Goal: Navigation & Orientation: Understand site structure

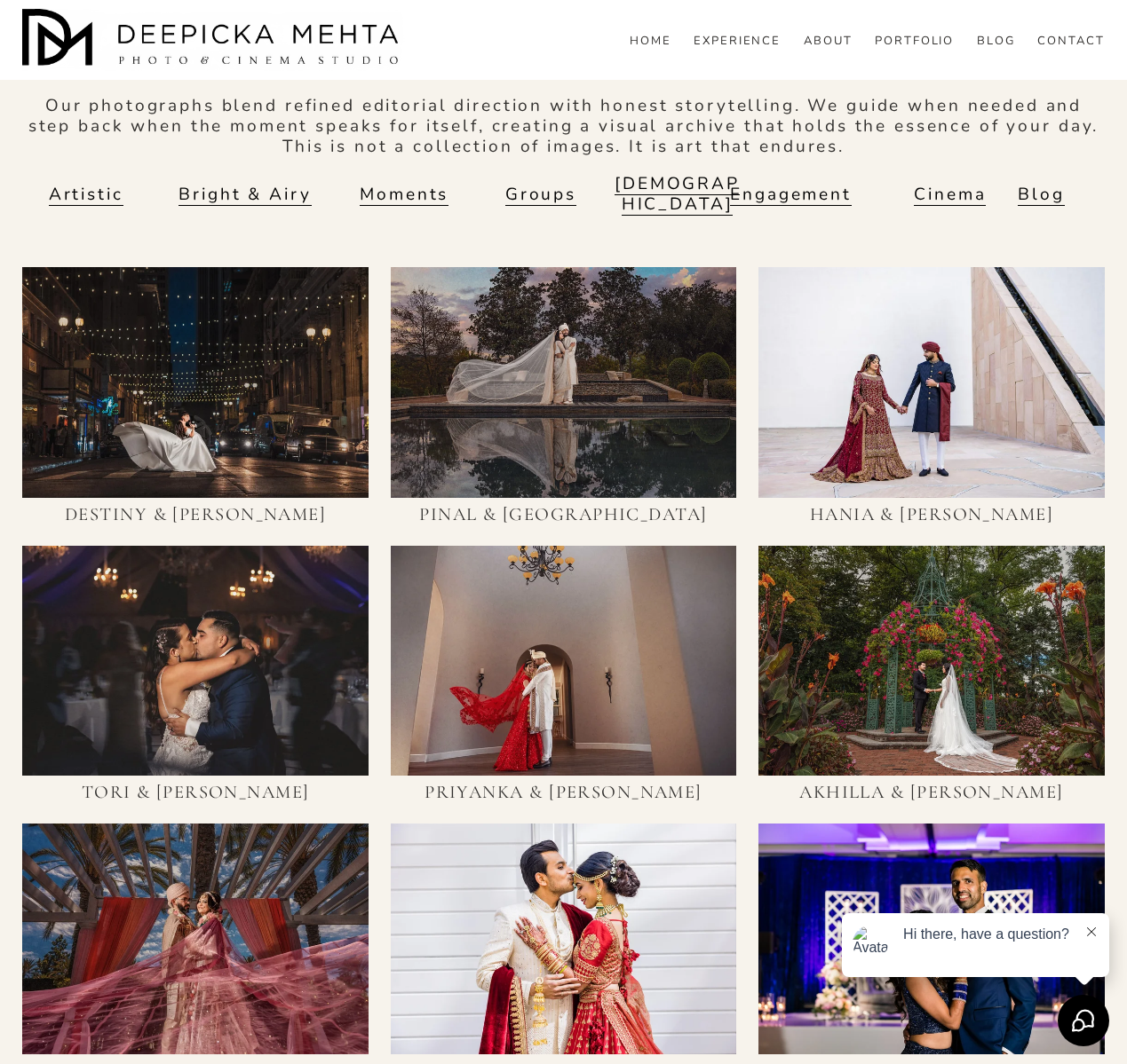
scroll to position [884, 0]
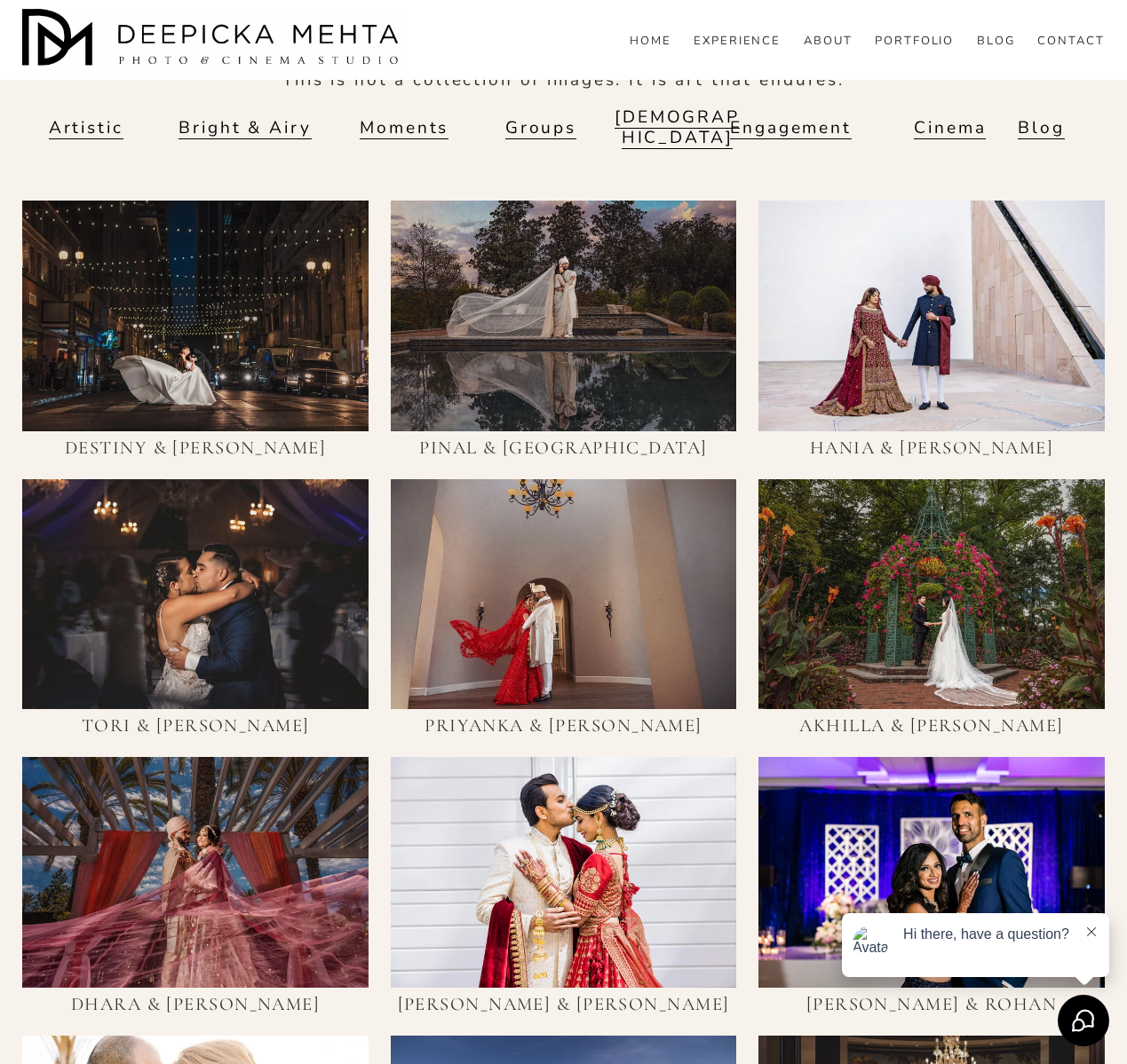
click at [258, 123] on link "Bright & Airy" at bounding box center [245, 128] width 133 height 23
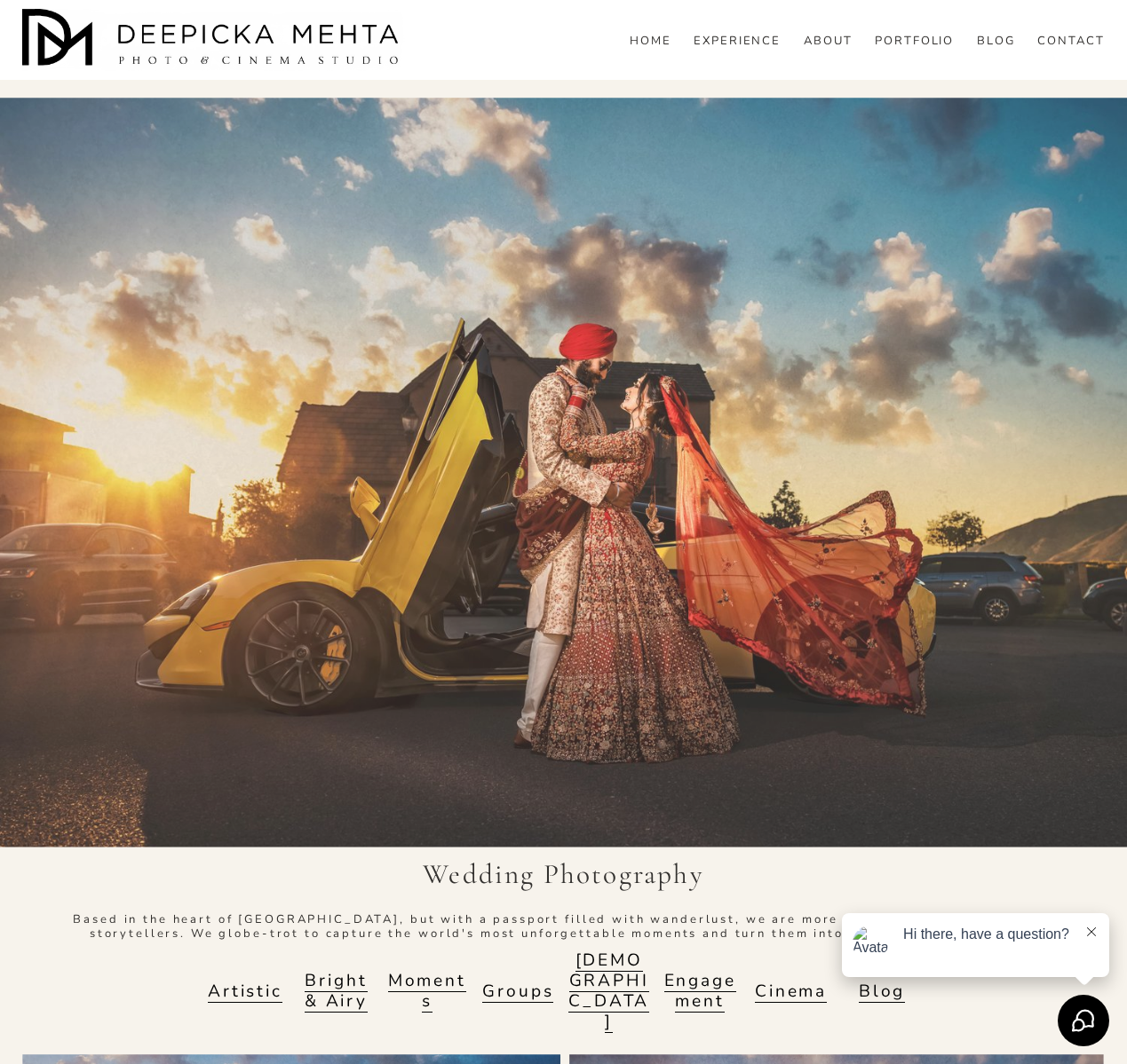
click at [904, 49] on link "PORTFOLIO" at bounding box center [915, 41] width 80 height 16
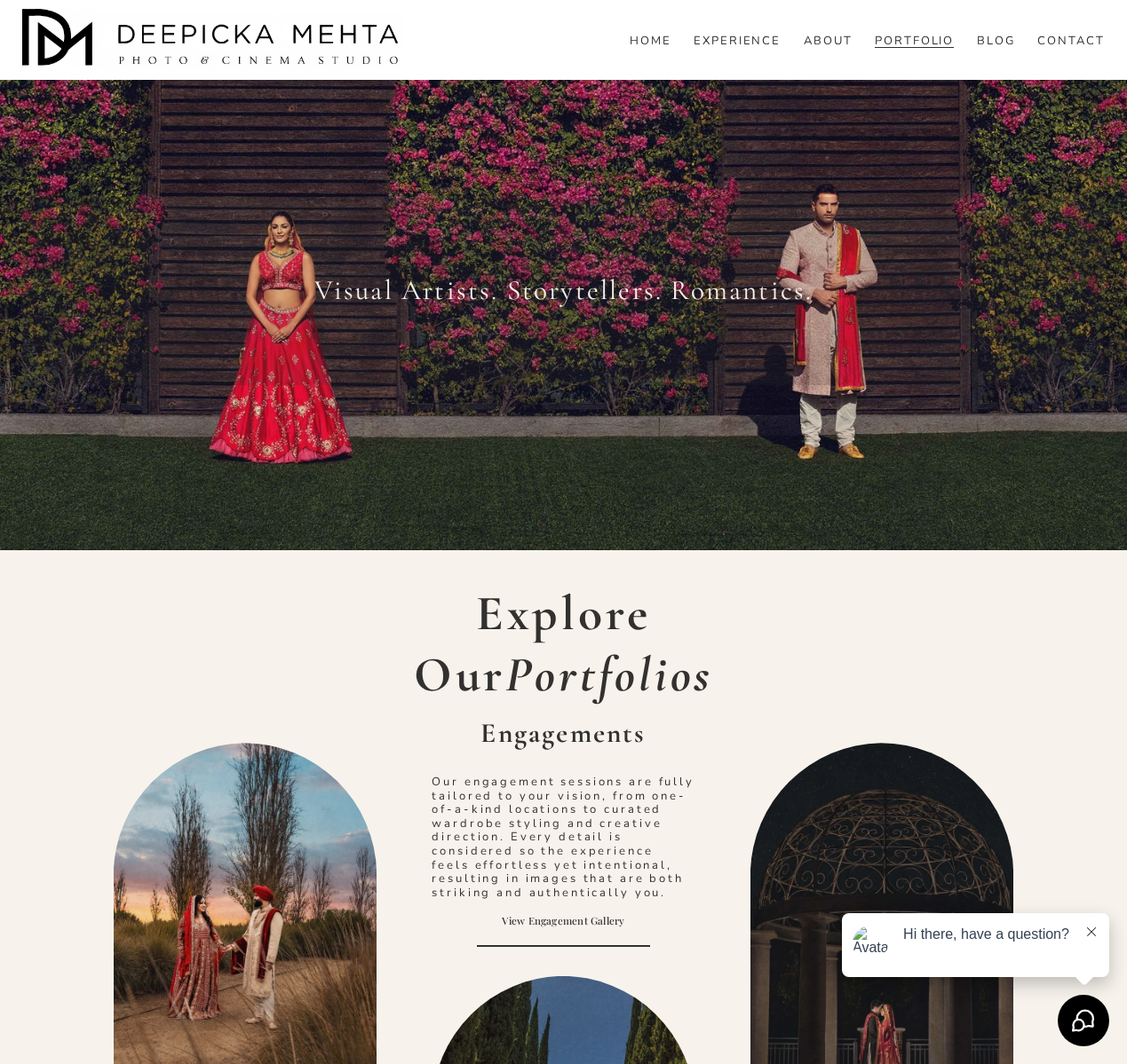
click at [233, 59] on img at bounding box center [212, 40] width 382 height 63
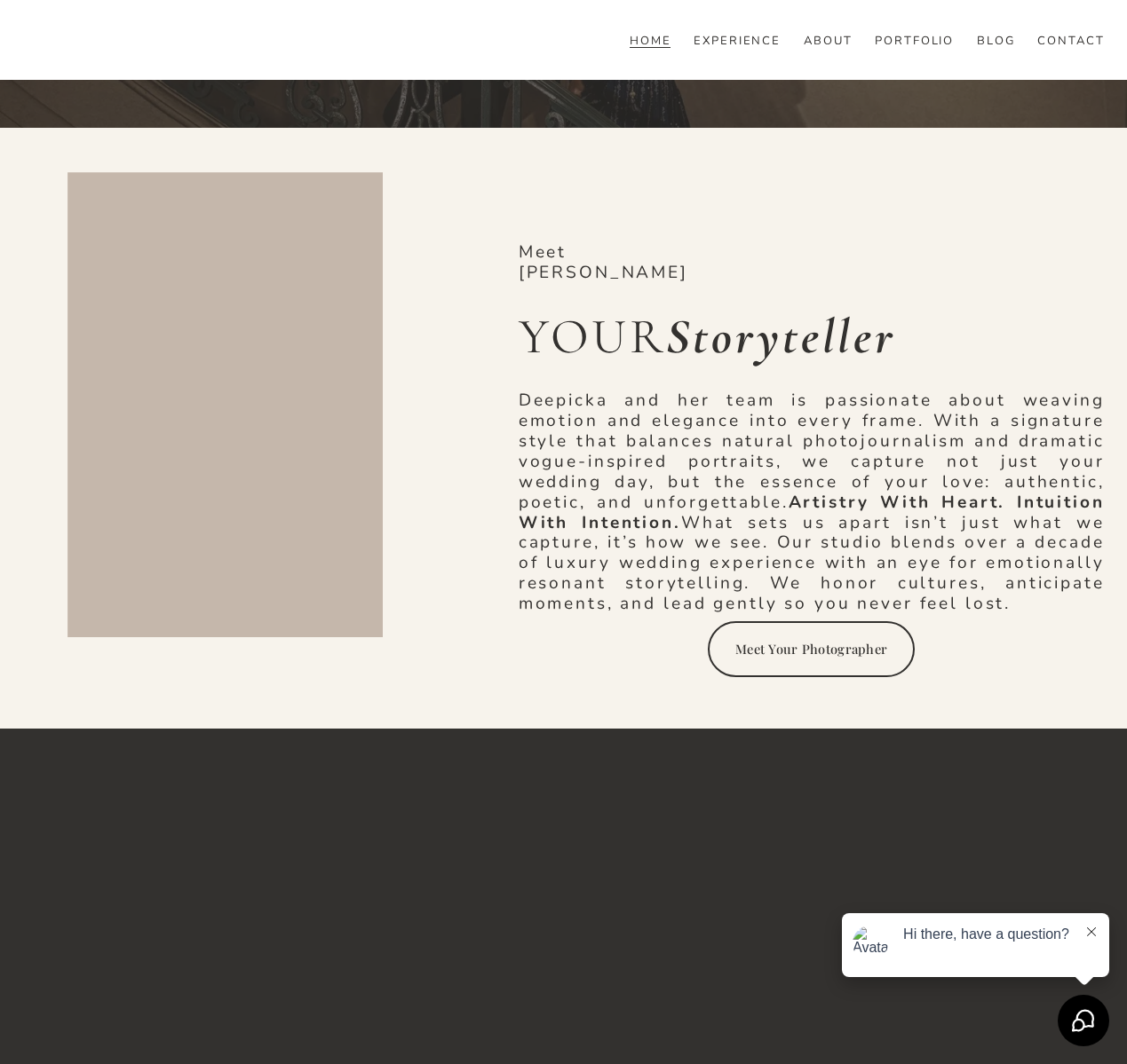
scroll to position [1953, 0]
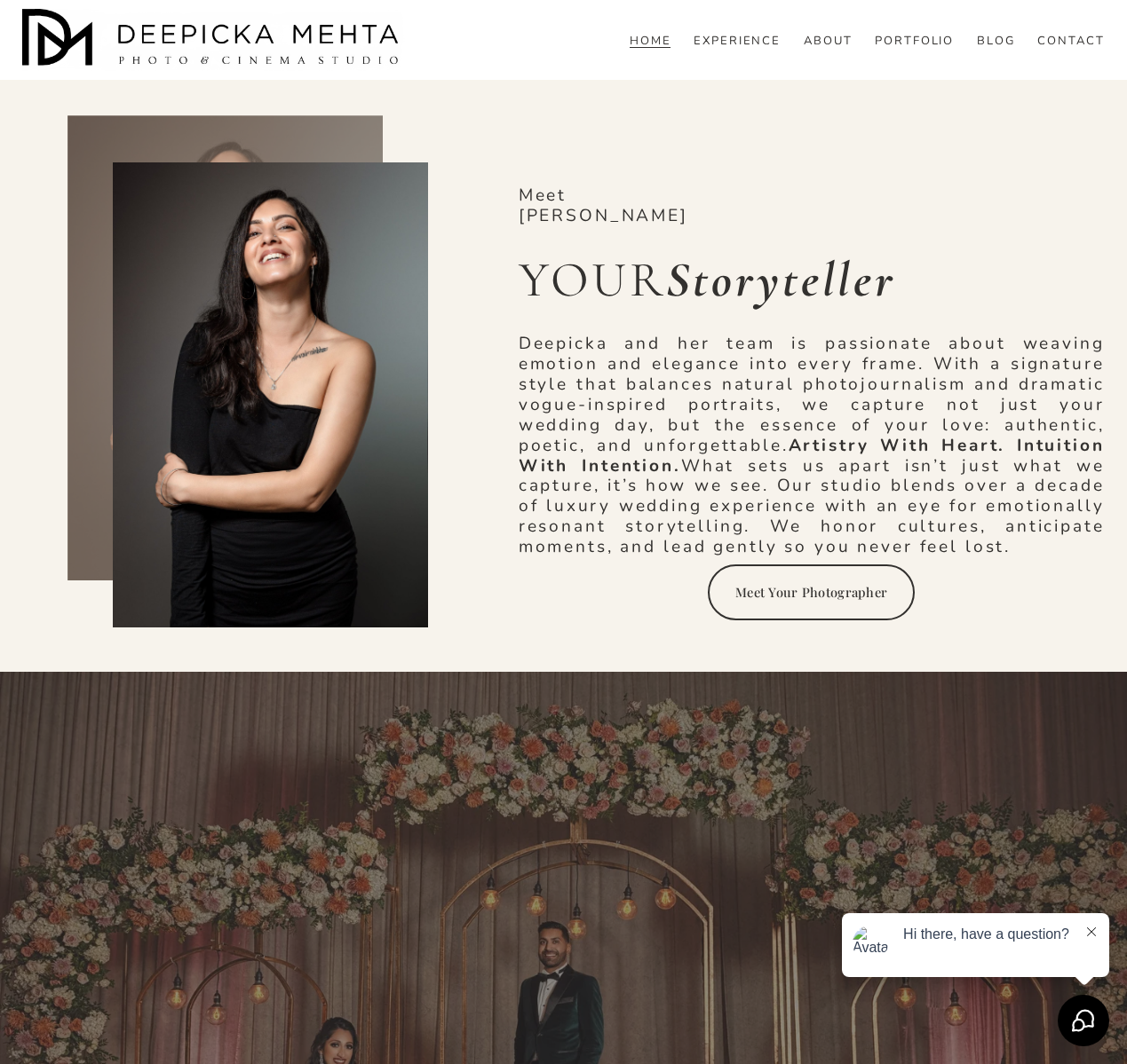
click at [349, 293] on div at bounding box center [270, 394] width 316 height 465
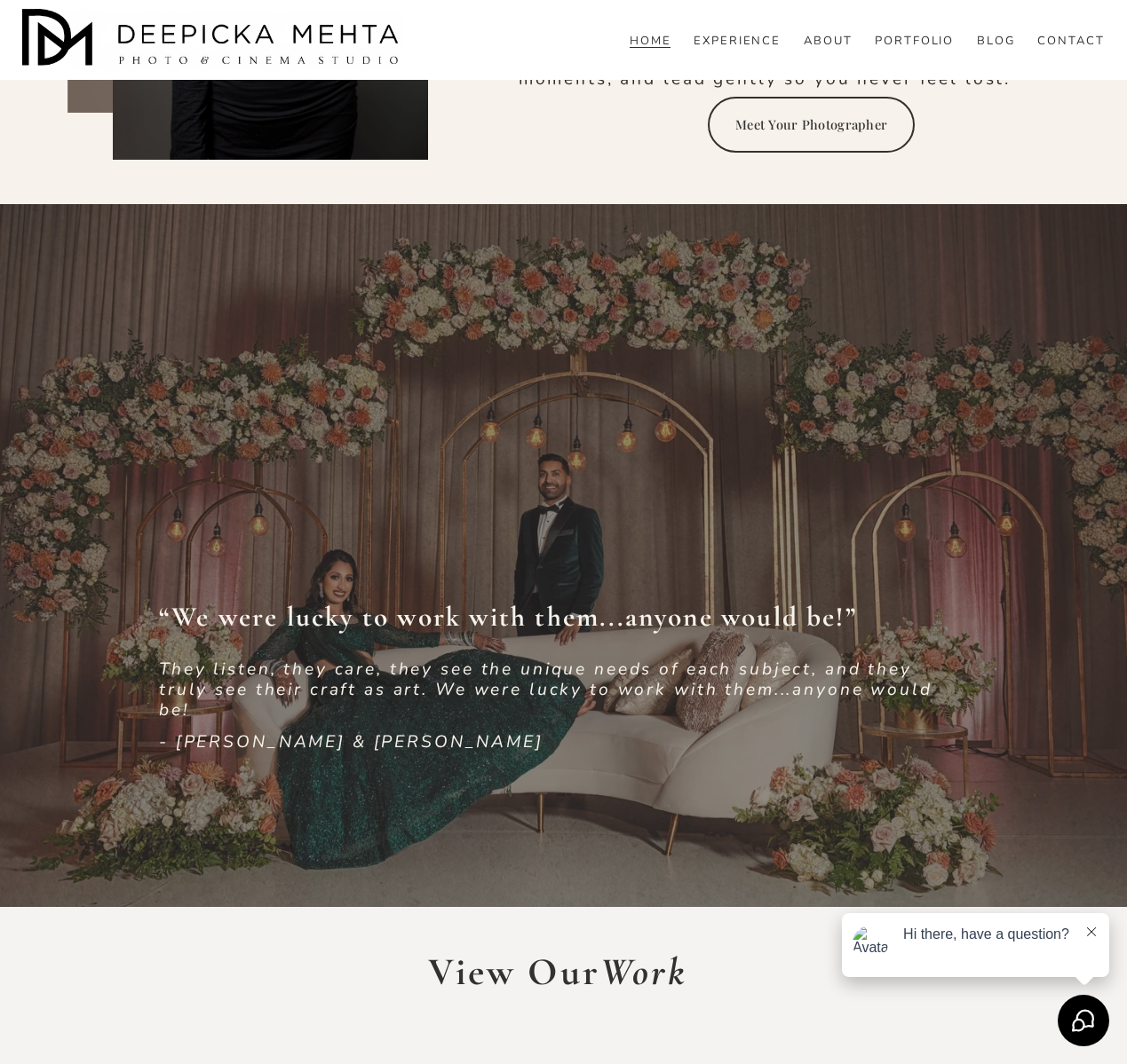
scroll to position [2451, 0]
